Goal: Transaction & Acquisition: Subscribe to service/newsletter

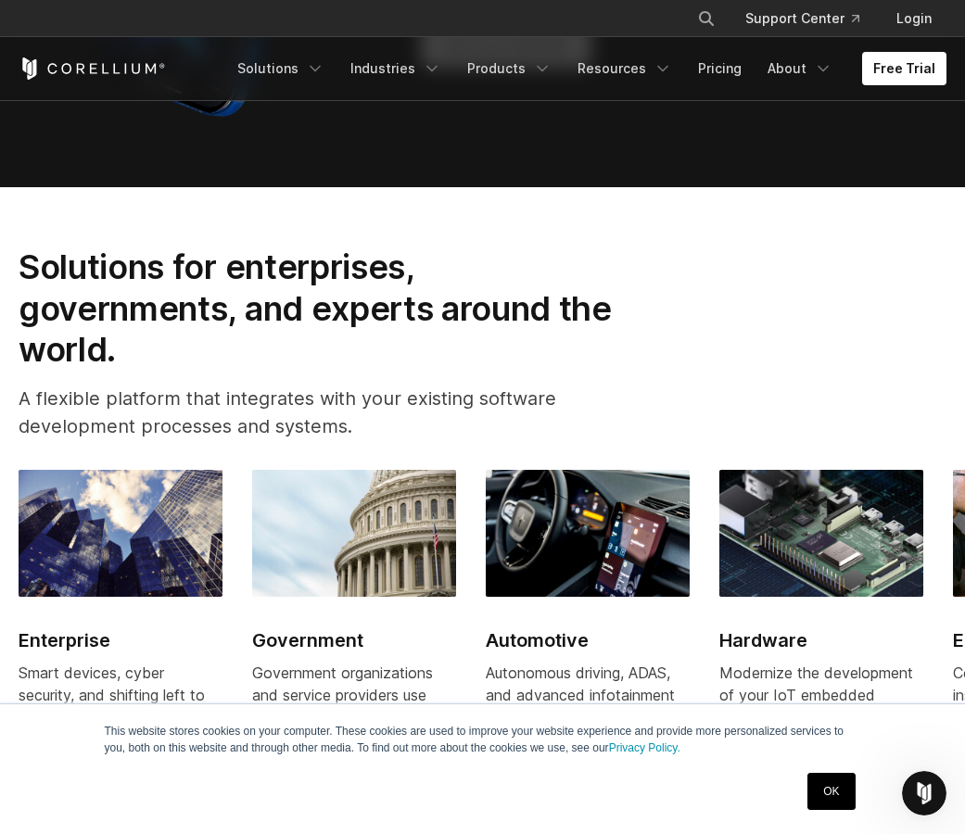
scroll to position [2224, 0]
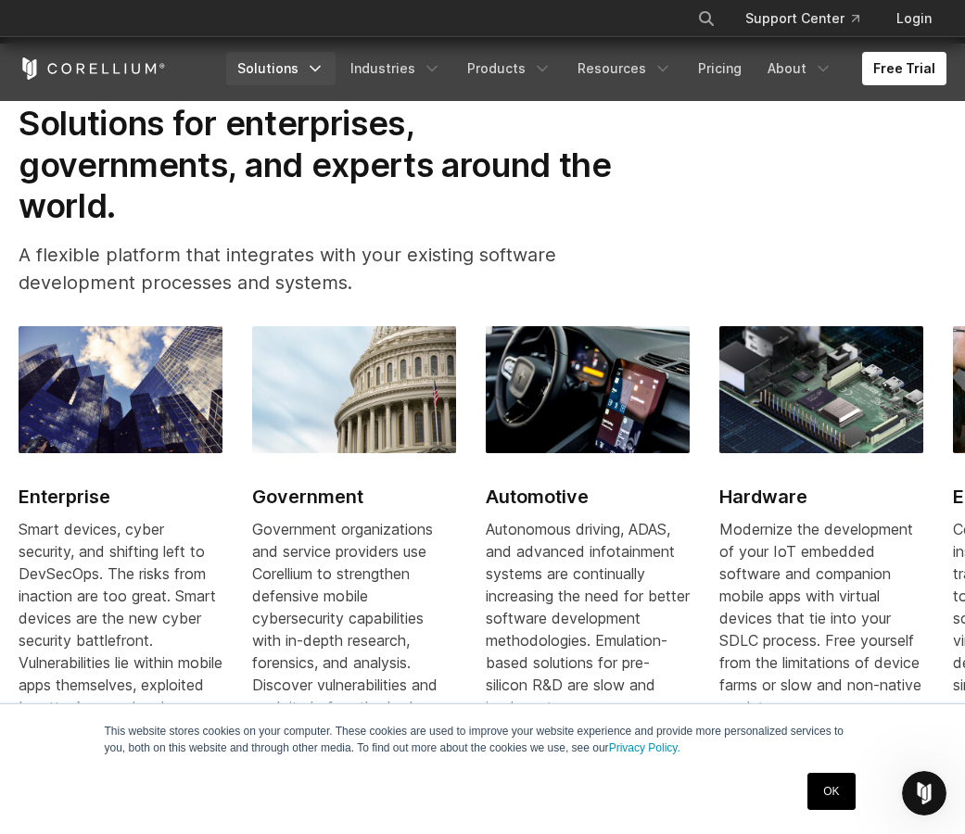
click at [270, 71] on link "Solutions" at bounding box center [280, 68] width 109 height 33
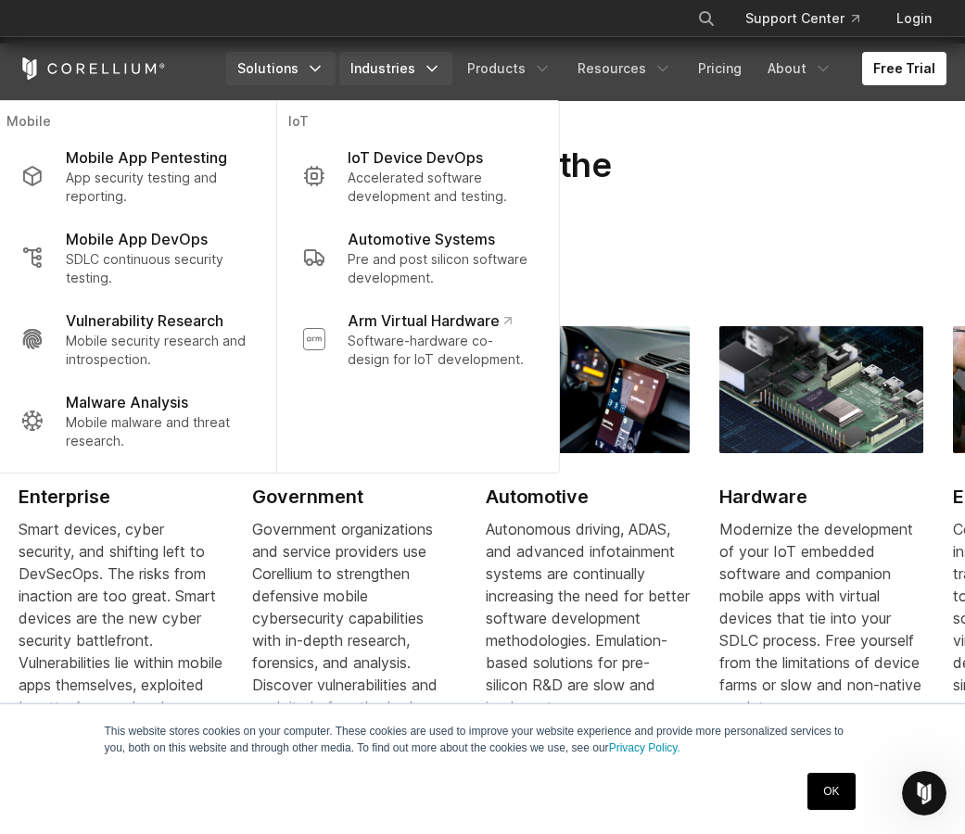
click at [419, 65] on link "Industries" at bounding box center [395, 68] width 113 height 33
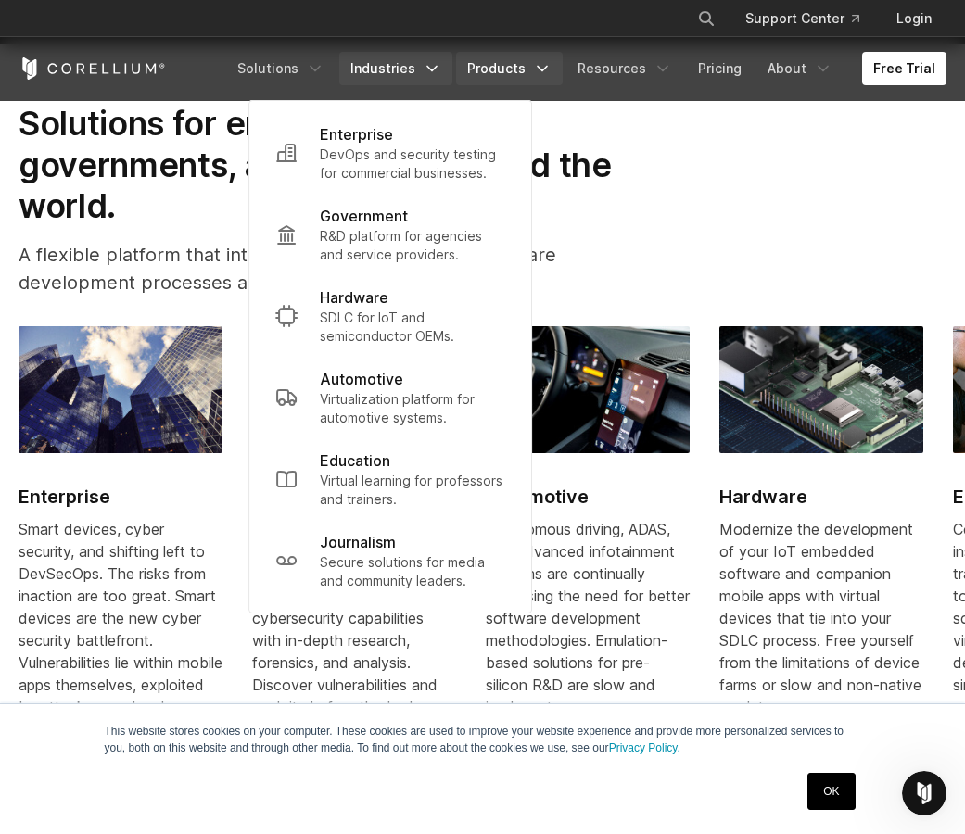
click at [527, 71] on link "Products" at bounding box center [509, 68] width 107 height 33
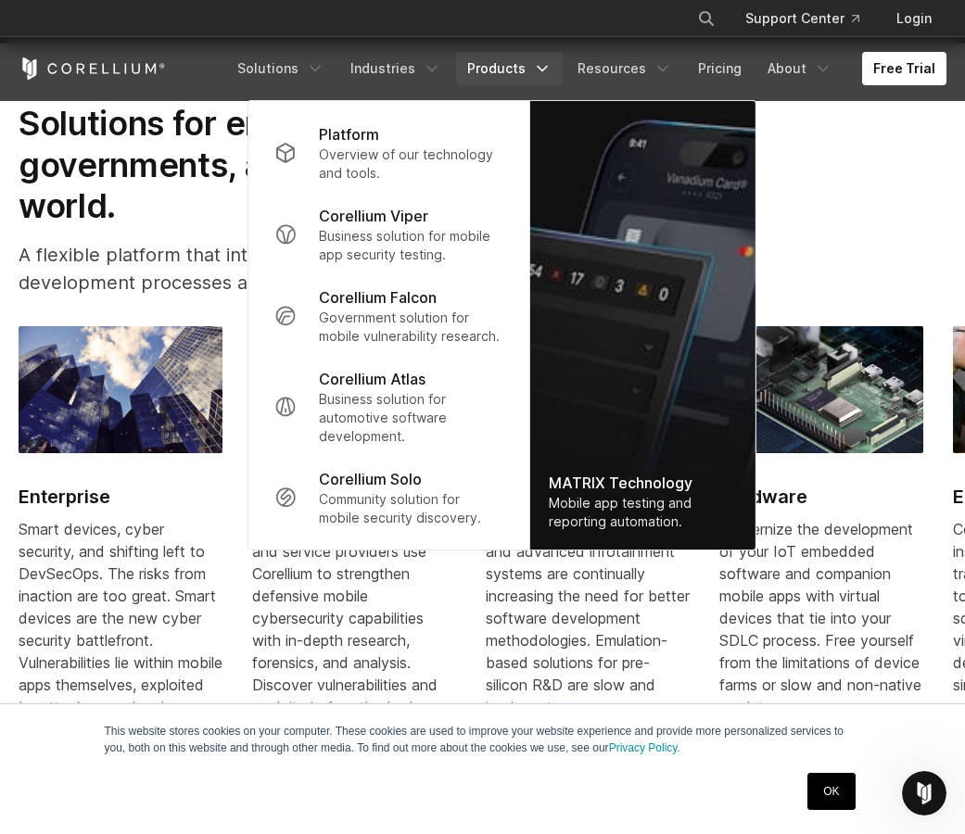
click at [918, 297] on div "Solutions for enterprises, governments, and experts around the world. A flexibl…" at bounding box center [482, 207] width 965 height 209
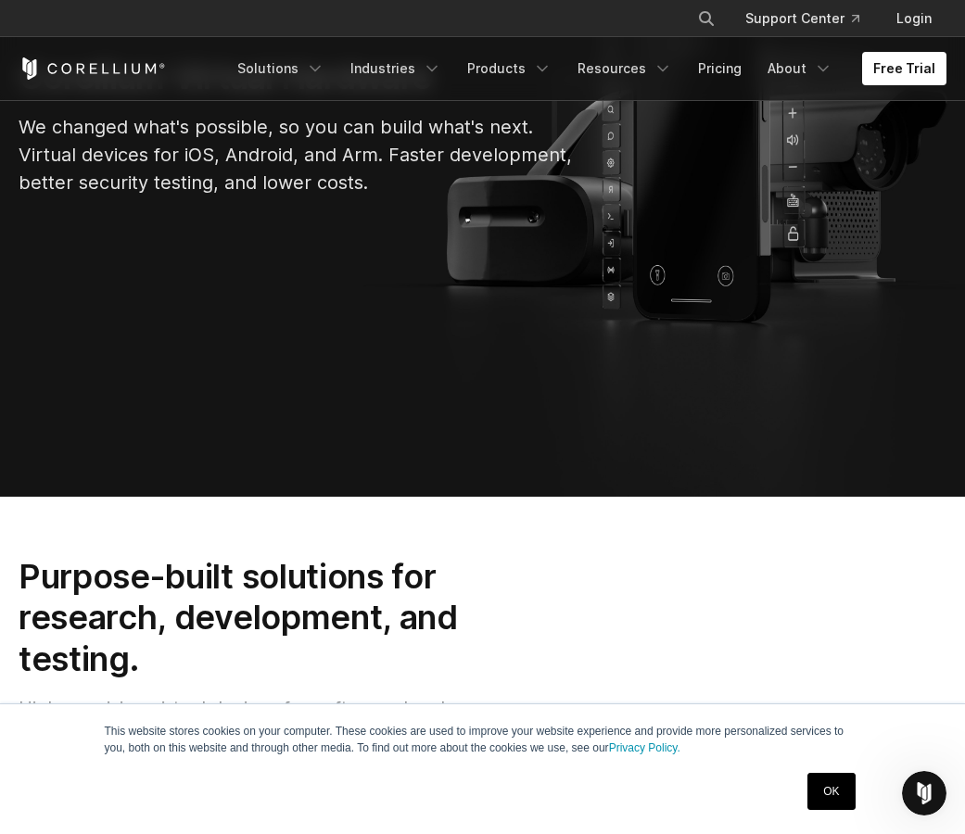
scroll to position [0, 0]
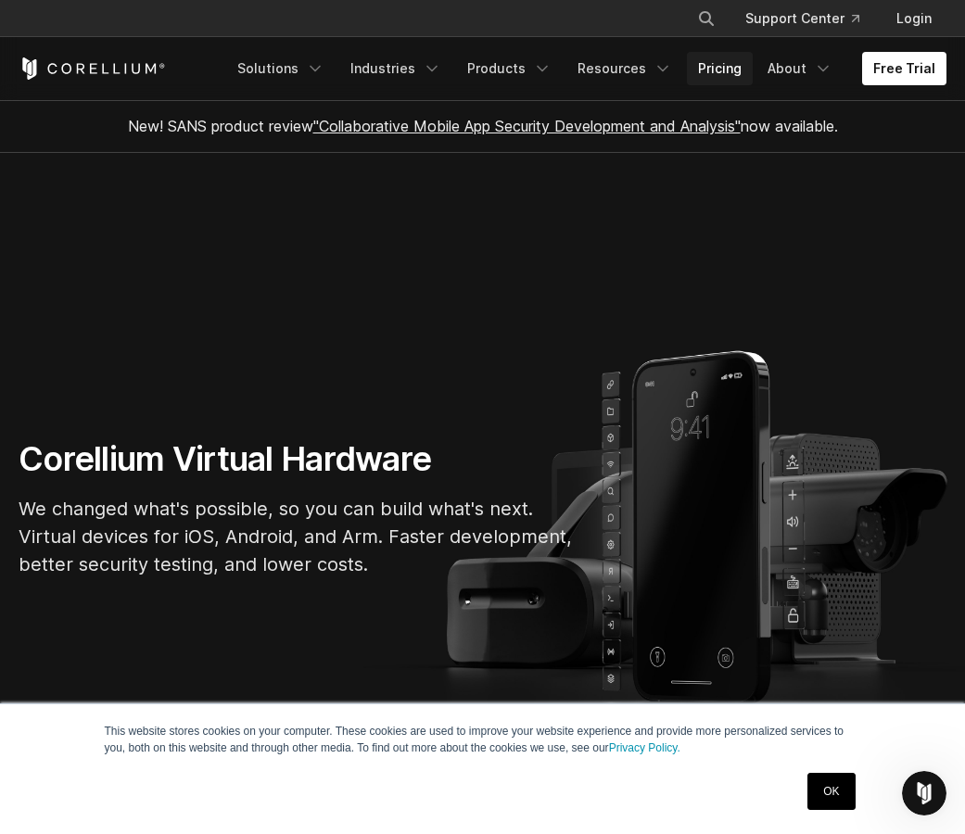
click at [725, 58] on link "Pricing" at bounding box center [720, 68] width 66 height 33
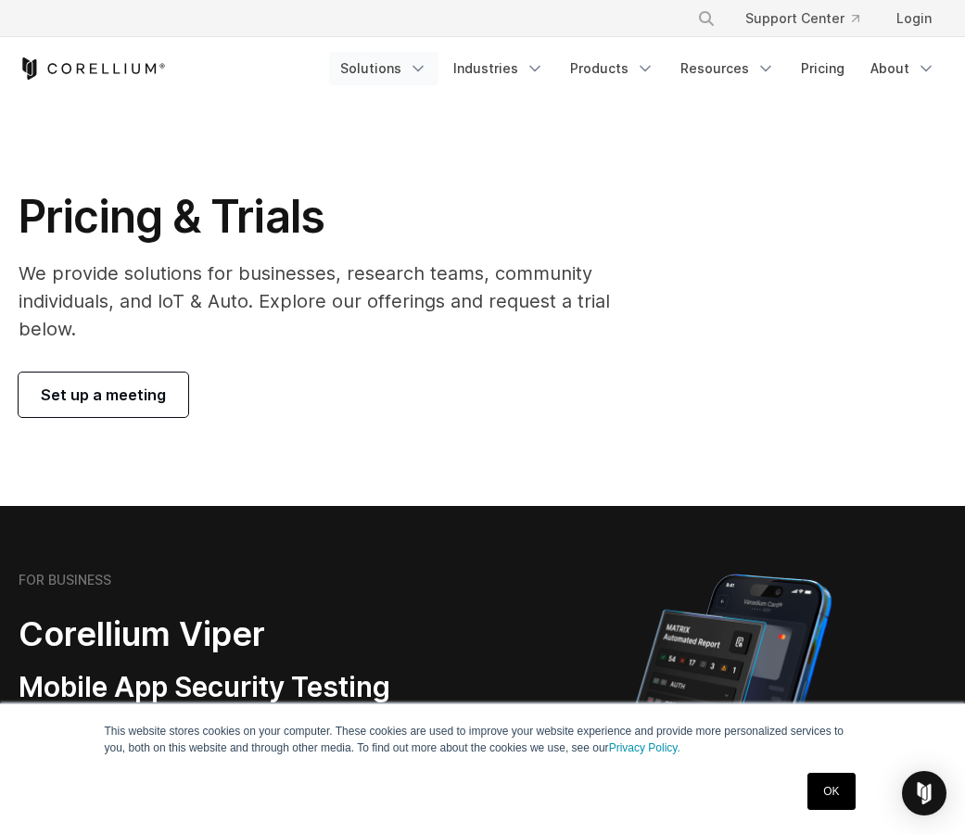
click at [411, 63] on link "Solutions" at bounding box center [383, 68] width 109 height 33
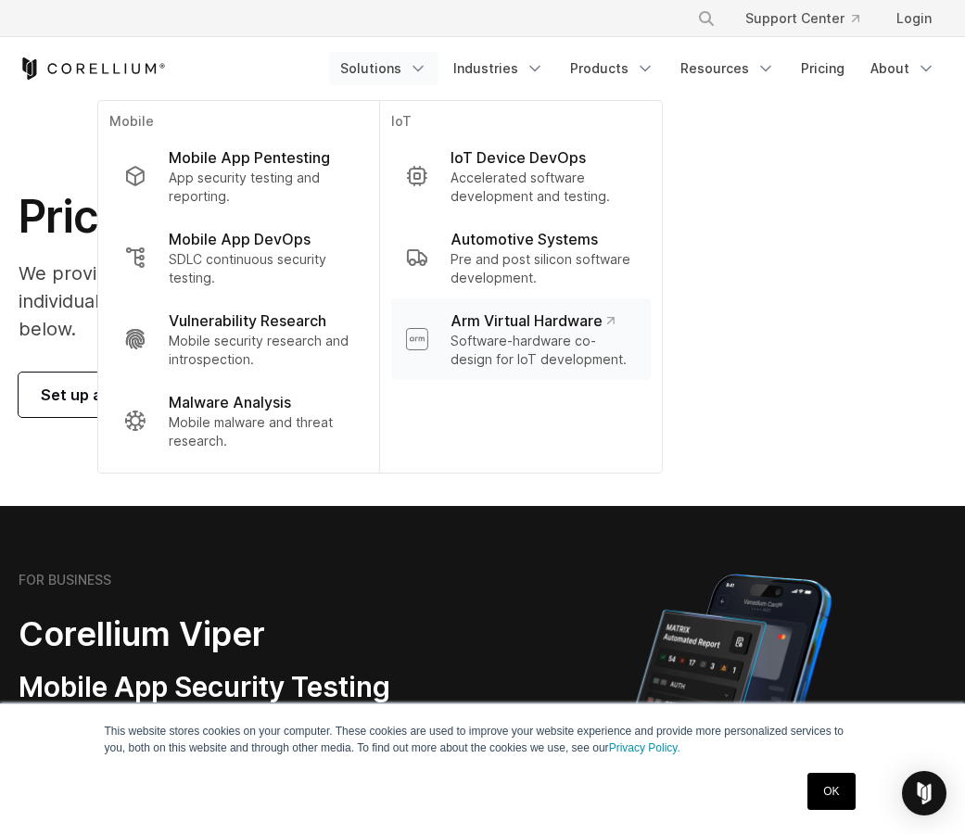
click at [475, 364] on p "Software-hardware co-design for IoT development." at bounding box center [542, 350] width 185 height 37
